Goal: Find specific page/section: Find specific page/section

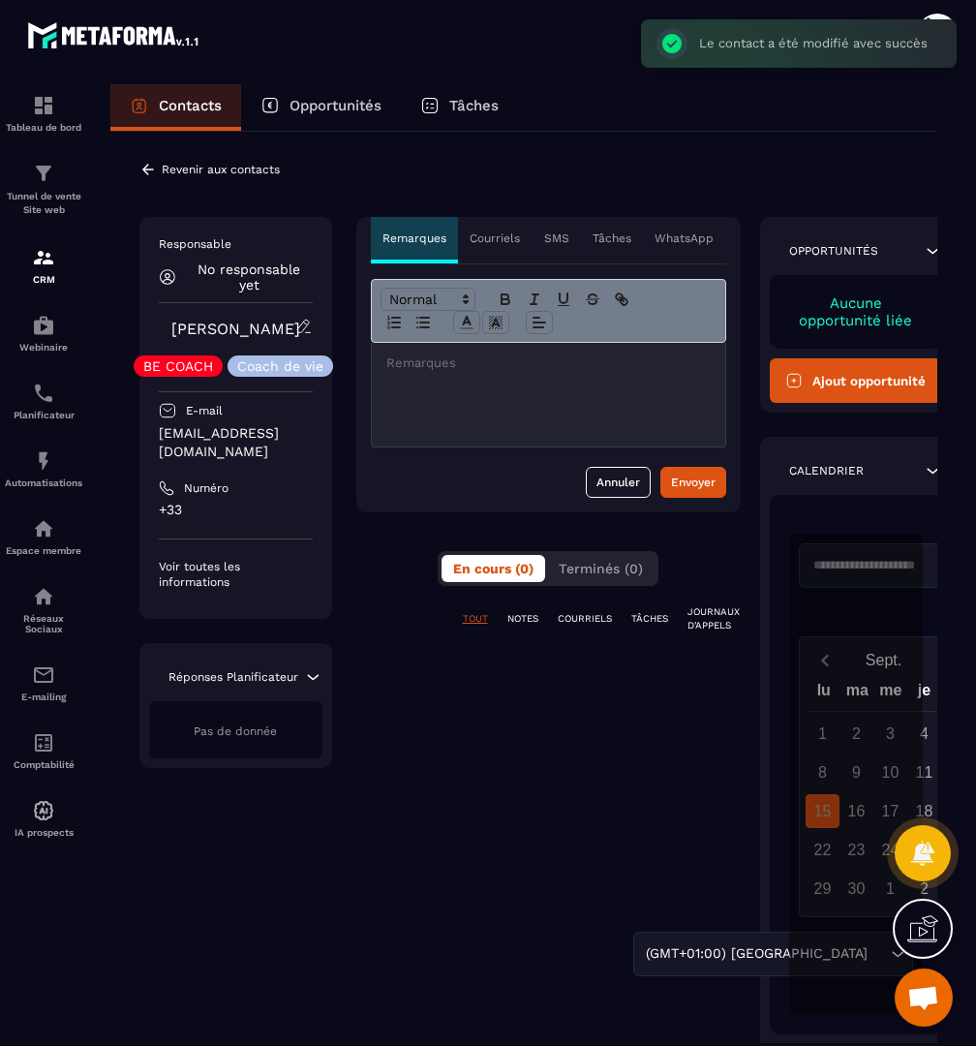
click at [176, 174] on p "Revenir aux contacts" at bounding box center [221, 170] width 118 height 14
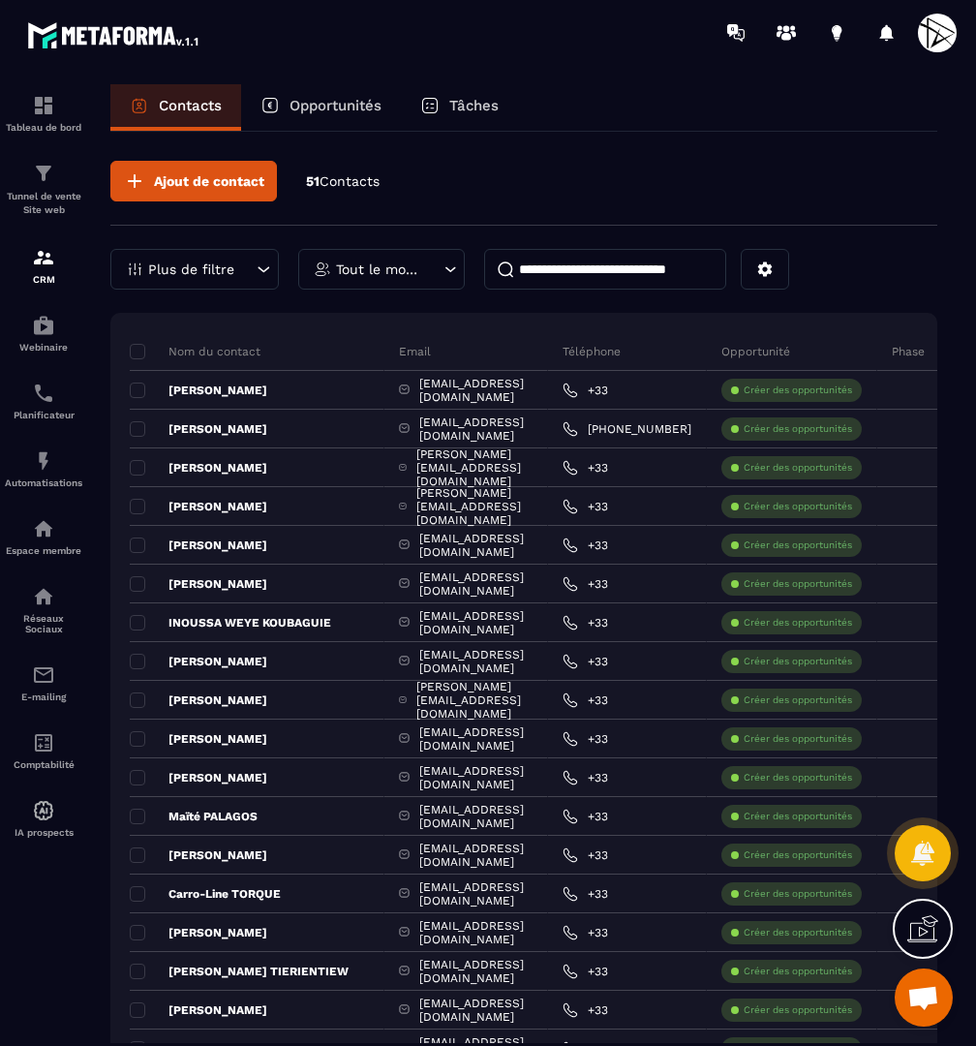
click at [609, 273] on input at bounding box center [605, 269] width 242 height 41
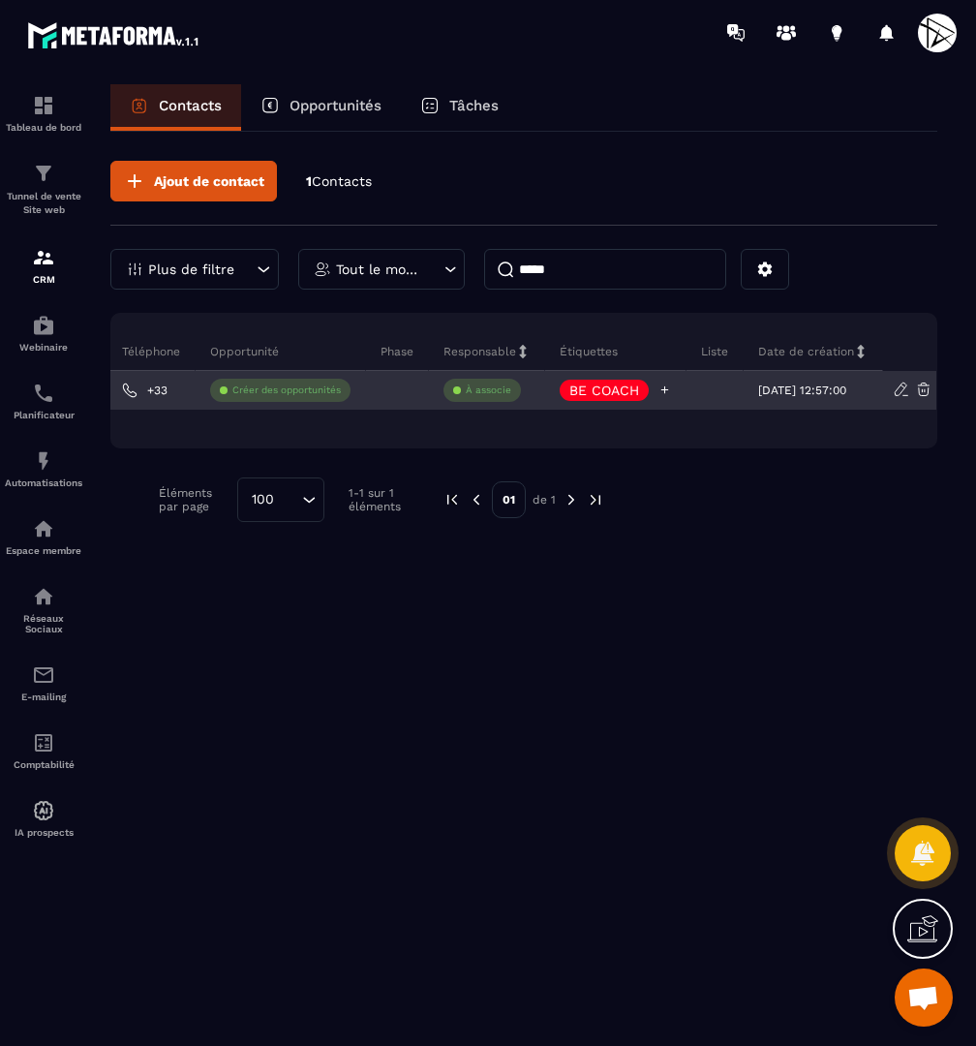
scroll to position [0, 450]
type input "*****"
click at [592, 389] on p "BE COACH" at bounding box center [604, 391] width 70 height 14
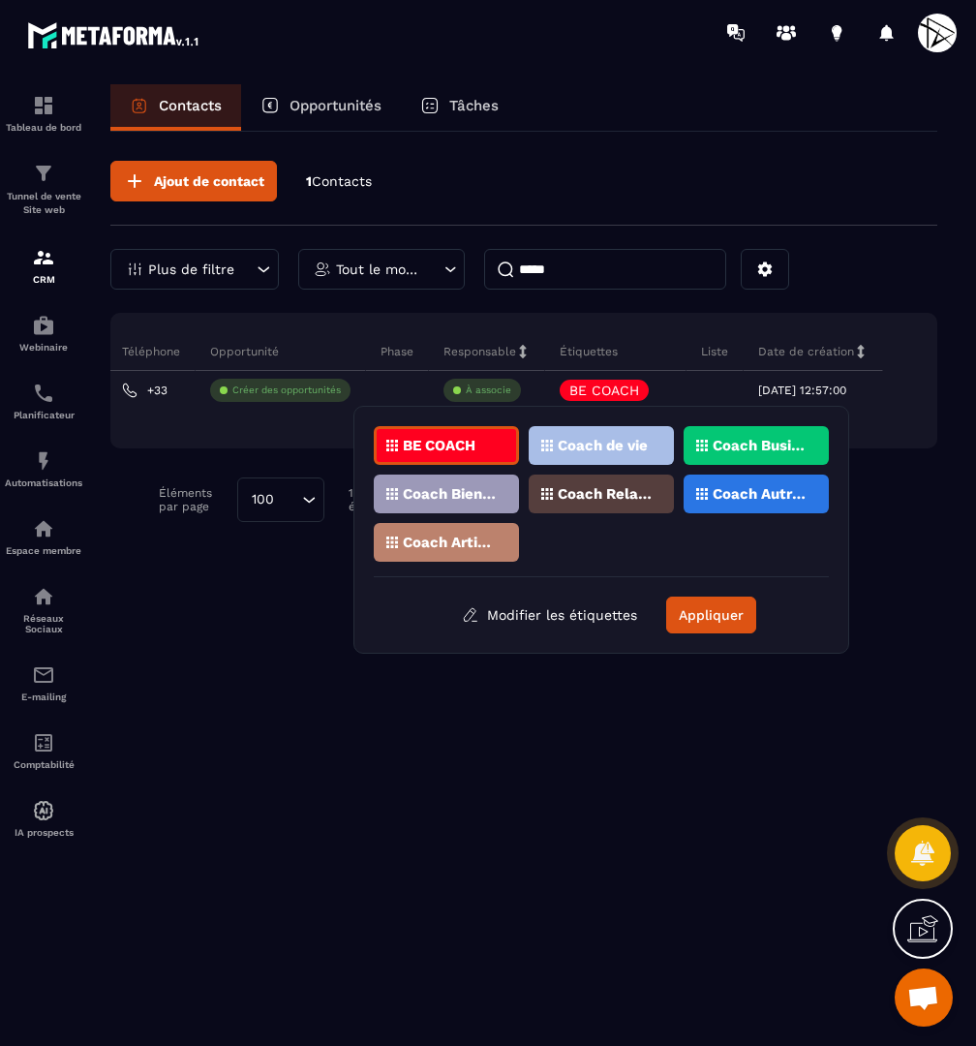
click at [772, 446] on p "Coach Business" at bounding box center [760, 446] width 94 height 14
click at [626, 444] on p "Coach de vie" at bounding box center [603, 446] width 90 height 14
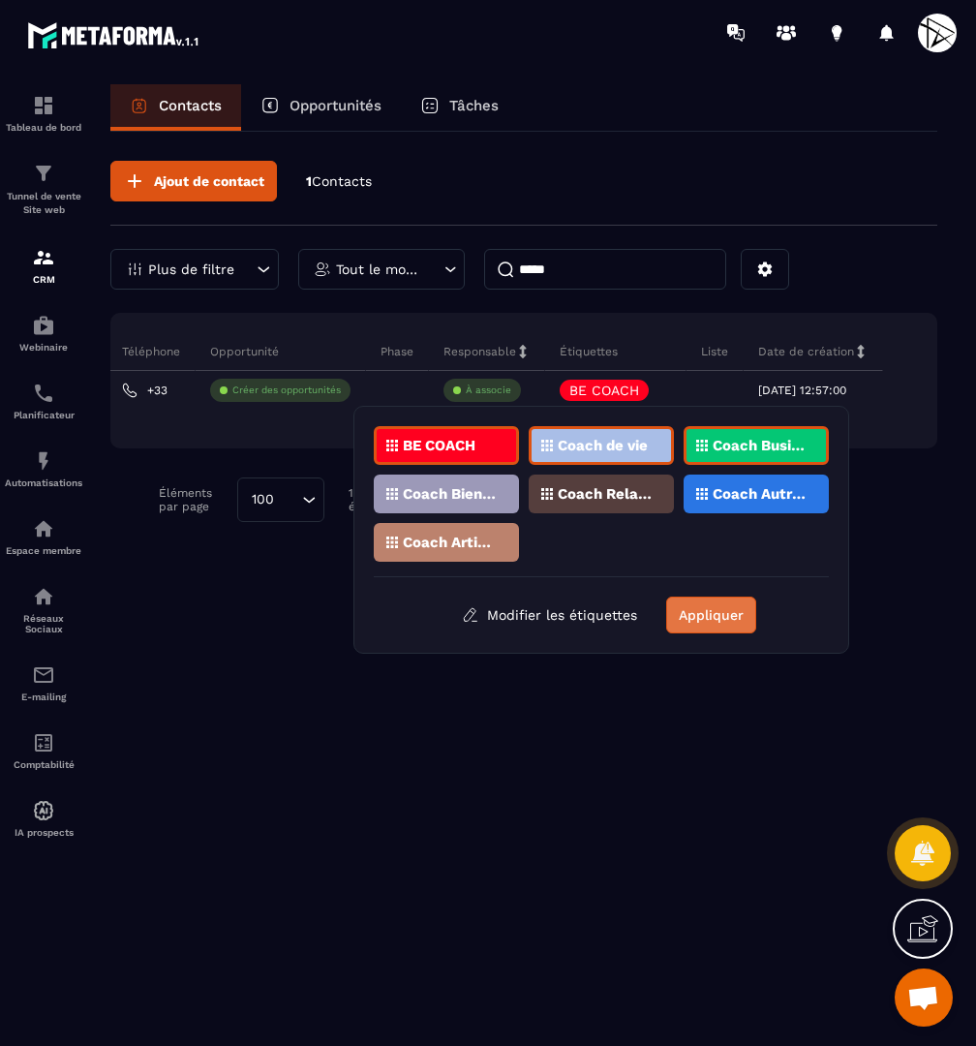
click at [712, 611] on button "Appliquer" at bounding box center [711, 615] width 90 height 37
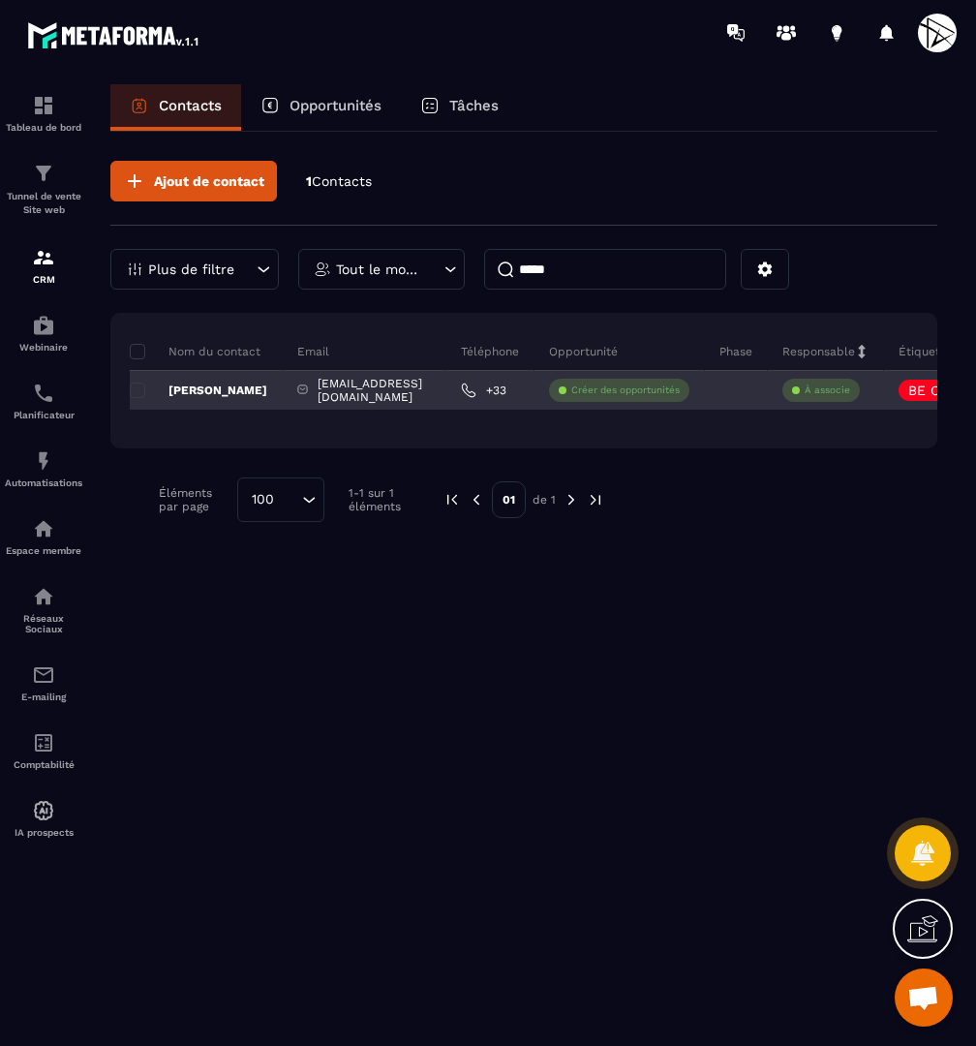
scroll to position [0, 0]
click at [201, 386] on p "[PERSON_NAME]" at bounding box center [199, 390] width 138 height 15
